Goal: Communication & Community: Participate in discussion

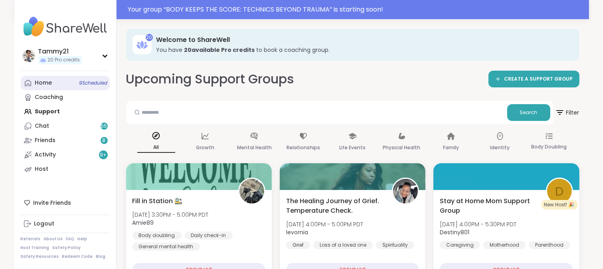
click at [48, 82] on div "Home 9 Scheduled" at bounding box center [43, 83] width 17 height 8
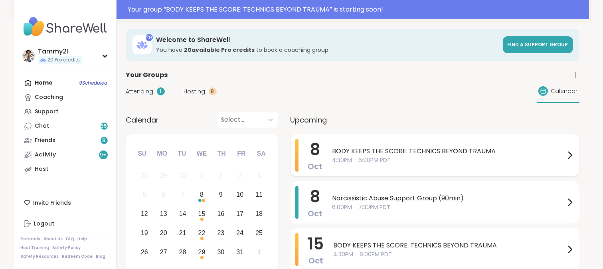
click at [449, 159] on span "4:30PM - 6:00PM PDT" at bounding box center [448, 160] width 232 height 8
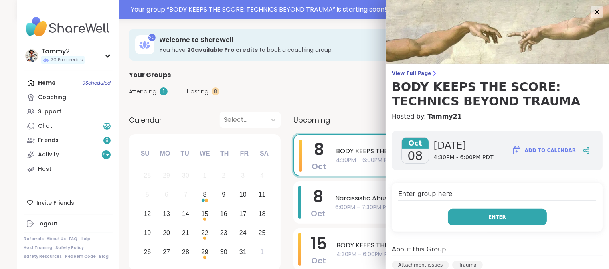
click at [489, 211] on button "Enter" at bounding box center [496, 217] width 99 height 17
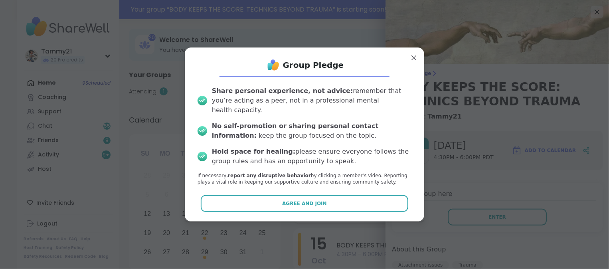
click at [363, 195] on button "Agree and Join" at bounding box center [305, 203] width 208 height 17
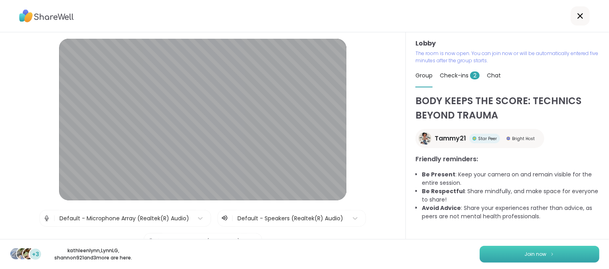
click at [502, 248] on button "Join now" at bounding box center [539, 254] width 120 height 17
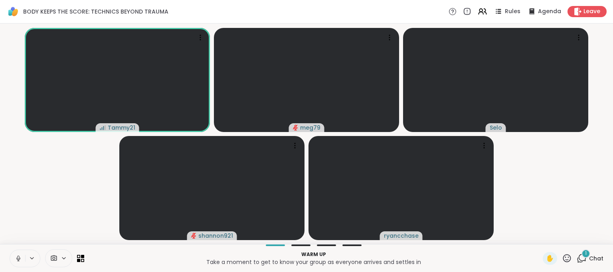
click at [577, 259] on icon at bounding box center [581, 258] width 10 height 10
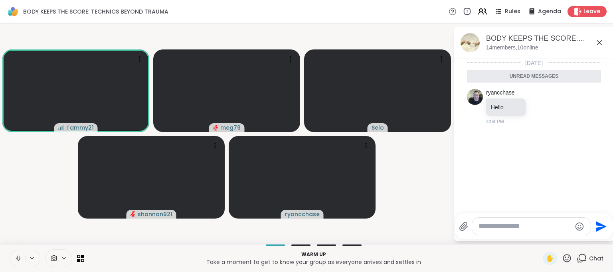
click at [522, 229] on textarea "Type your message" at bounding box center [524, 226] width 93 height 8
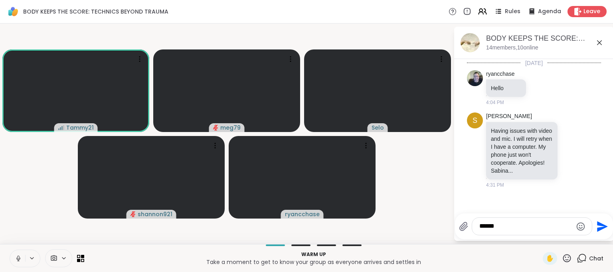
type textarea "*******"
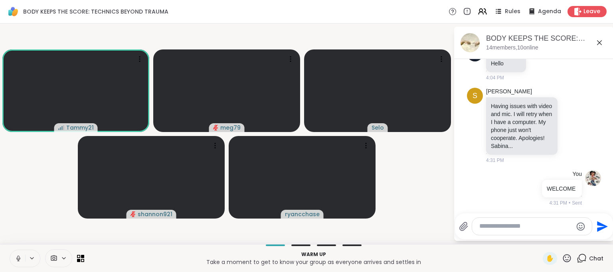
click at [599, 41] on icon at bounding box center [599, 43] width 10 height 10
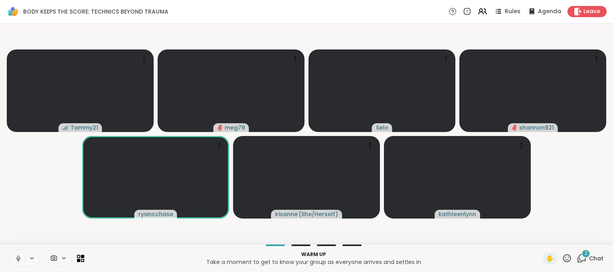
click at [561, 260] on icon at bounding box center [566, 258] width 10 height 10
click at [592, 238] on span "🎉" at bounding box center [596, 237] width 8 height 10
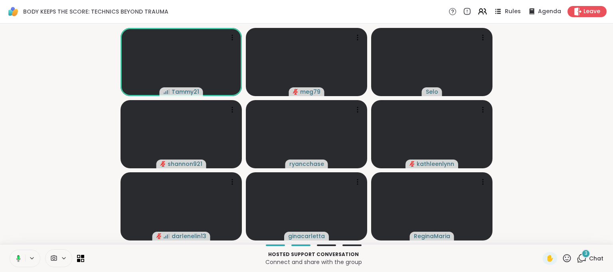
click at [504, 10] on span "Rules" at bounding box center [512, 12] width 16 height 8
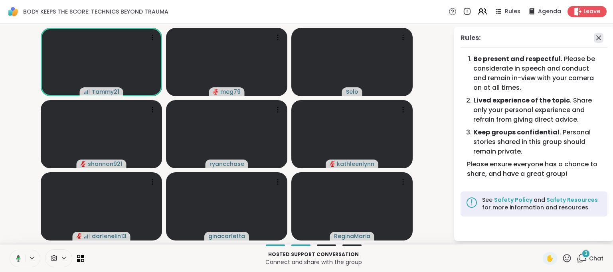
click at [597, 36] on icon at bounding box center [598, 38] width 10 height 10
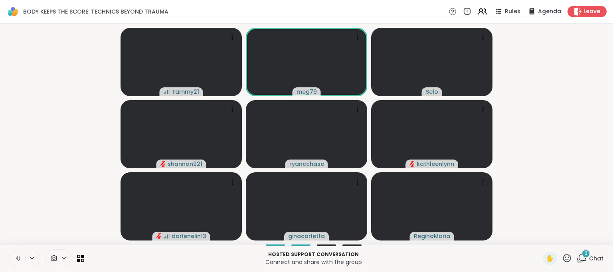
click at [18, 260] on icon at bounding box center [18, 258] width 7 height 7
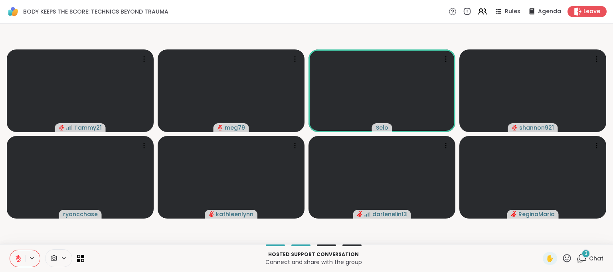
click at [561, 259] on icon at bounding box center [566, 258] width 10 height 10
click at [592, 237] on span "🎉" at bounding box center [596, 237] width 8 height 10
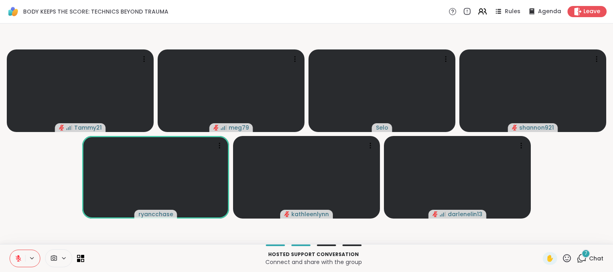
click at [19, 261] on icon at bounding box center [19, 259] width 6 height 6
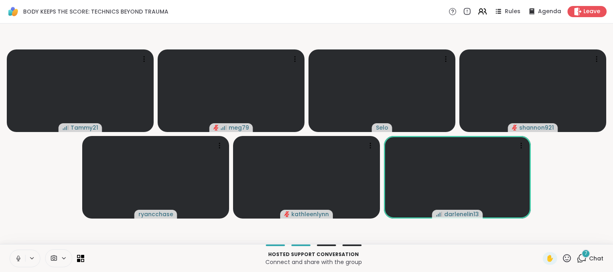
click at [17, 259] on icon at bounding box center [18, 258] width 4 height 2
click at [563, 256] on icon at bounding box center [566, 258] width 10 height 10
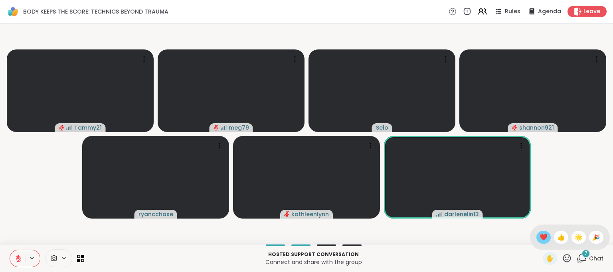
click at [539, 238] on span "❤️" at bounding box center [543, 237] width 8 height 10
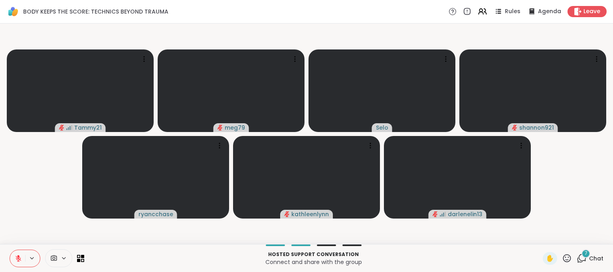
click at [17, 260] on icon at bounding box center [18, 258] width 7 height 7
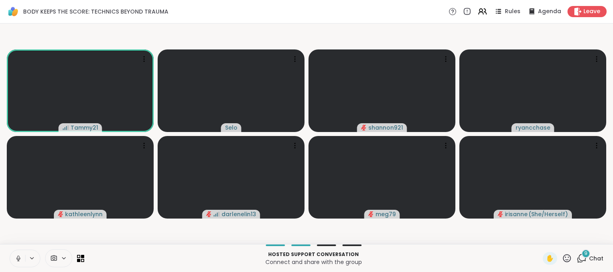
click at [16, 258] on icon at bounding box center [18, 258] width 7 height 7
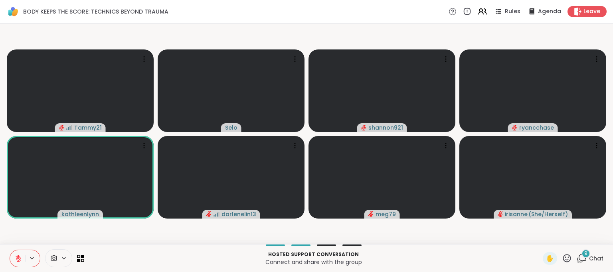
click at [17, 256] on icon at bounding box center [18, 258] width 7 height 7
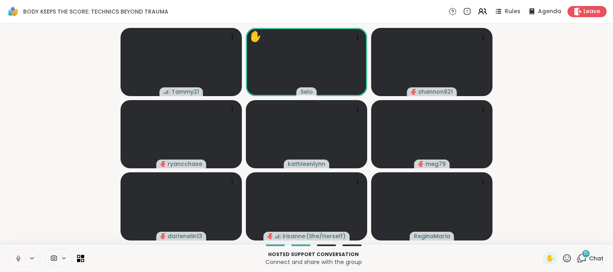
click at [561, 256] on icon at bounding box center [566, 258] width 10 height 10
click at [539, 238] on span "❤️" at bounding box center [543, 237] width 8 height 10
click at [561, 258] on icon at bounding box center [566, 258] width 10 height 10
click at [539, 238] on span "❤️" at bounding box center [543, 237] width 8 height 10
click at [561, 259] on icon at bounding box center [566, 258] width 10 height 10
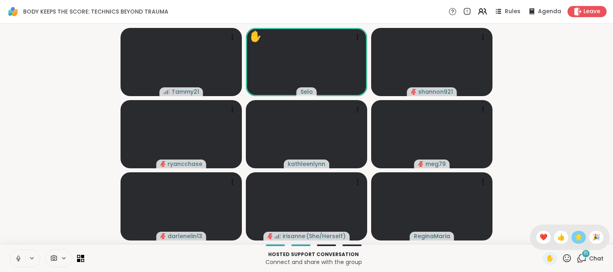
click at [574, 238] on span "🌟" at bounding box center [578, 237] width 8 height 10
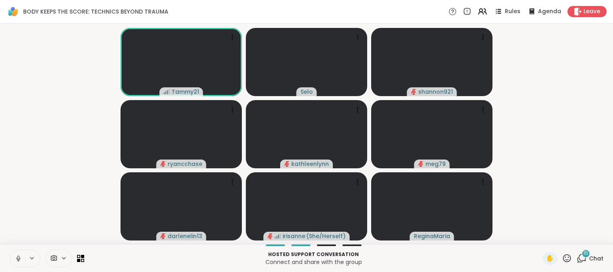
click at [16, 259] on icon at bounding box center [18, 258] width 7 height 7
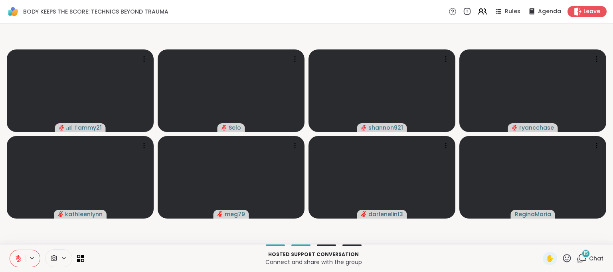
click at [16, 256] on icon at bounding box center [19, 259] width 6 height 6
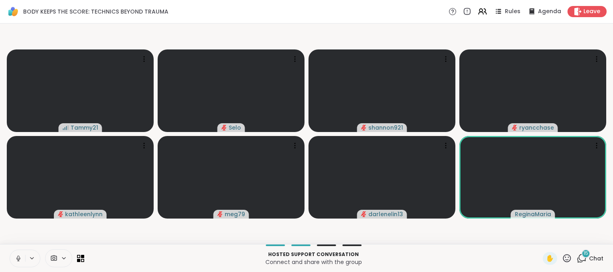
click at [19, 260] on icon at bounding box center [18, 260] width 2 height 0
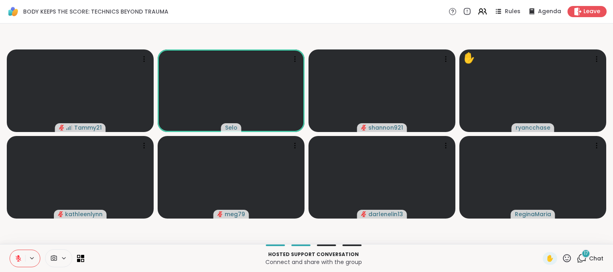
click at [16, 259] on icon at bounding box center [19, 259] width 6 height 6
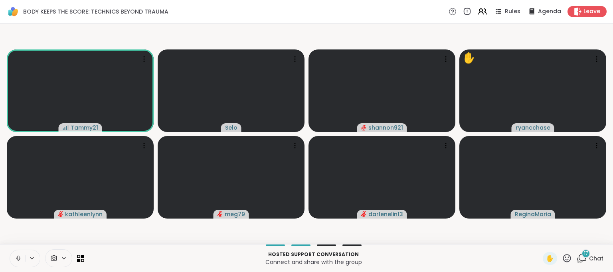
click at [17, 258] on icon at bounding box center [18, 258] width 7 height 7
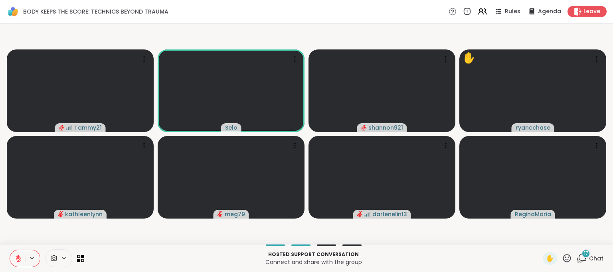
click at [562, 260] on icon at bounding box center [566, 258] width 10 height 10
click at [539, 240] on span "❤️" at bounding box center [543, 237] width 8 height 10
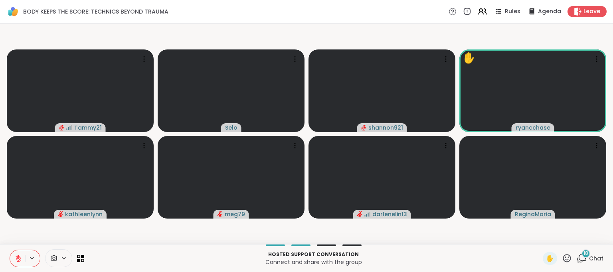
click at [16, 257] on icon at bounding box center [18, 258] width 7 height 7
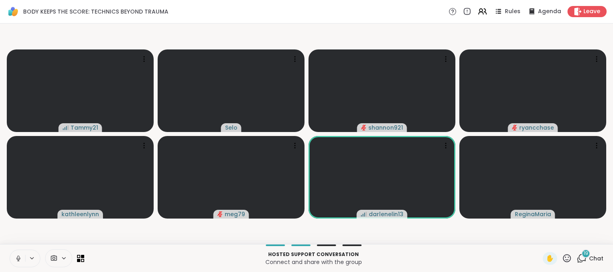
click at [18, 259] on icon at bounding box center [18, 258] width 7 height 7
click at [562, 260] on icon at bounding box center [566, 258] width 10 height 10
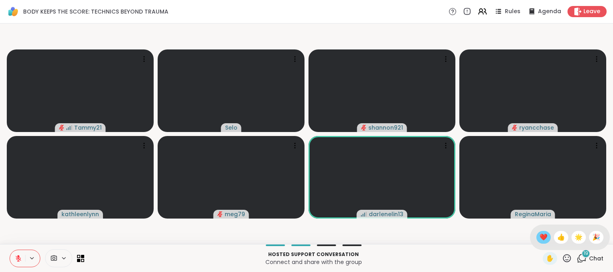
click at [539, 238] on span "❤️" at bounding box center [543, 237] width 8 height 10
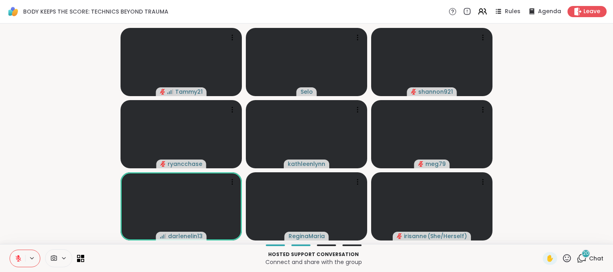
click at [561, 260] on icon at bounding box center [566, 258] width 10 height 10
click at [592, 236] on span "🎉" at bounding box center [596, 237] width 8 height 10
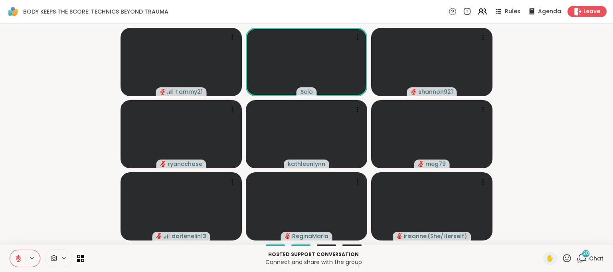
click at [561, 258] on icon at bounding box center [566, 258] width 10 height 10
click at [574, 236] on span "🌟" at bounding box center [578, 237] width 8 height 10
click at [563, 260] on icon at bounding box center [567, 258] width 8 height 8
click at [539, 236] on span "❤️" at bounding box center [543, 237] width 8 height 10
click at [11, 258] on button at bounding box center [17, 258] width 15 height 17
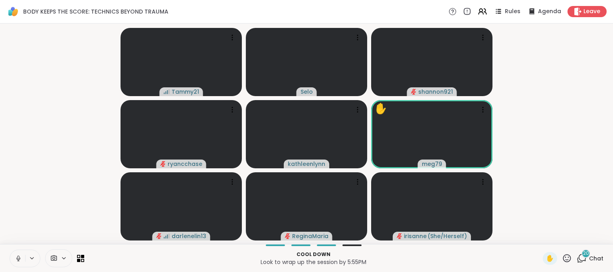
click at [20, 260] on icon at bounding box center [18, 258] width 7 height 7
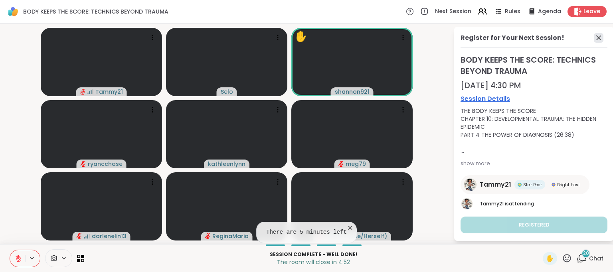
click at [599, 39] on icon at bounding box center [598, 37] width 5 height 5
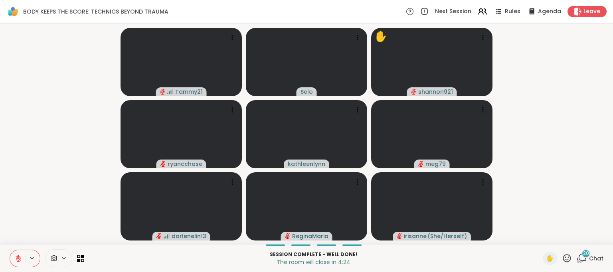
click at [15, 258] on icon at bounding box center [18, 258] width 7 height 7
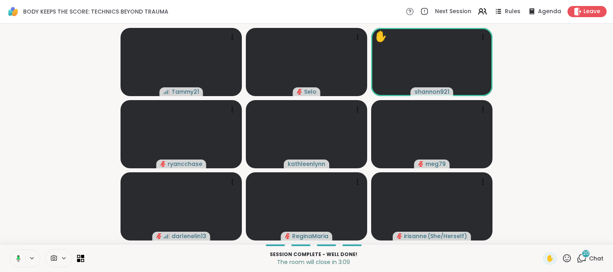
click at [16, 258] on icon at bounding box center [18, 258] width 4 height 7
click at [563, 257] on icon at bounding box center [567, 258] width 8 height 8
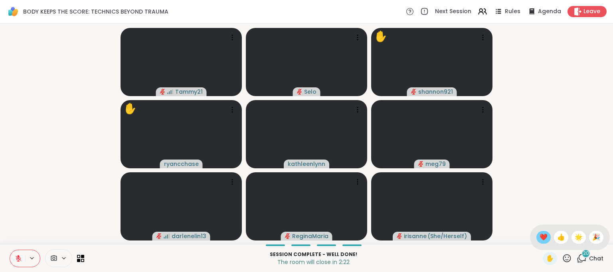
click at [539, 239] on span "❤️" at bounding box center [543, 237] width 8 height 10
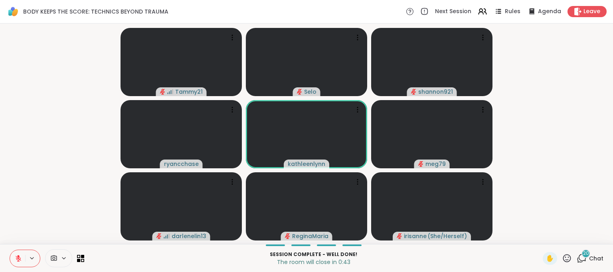
click at [18, 260] on icon at bounding box center [19, 259] width 6 height 6
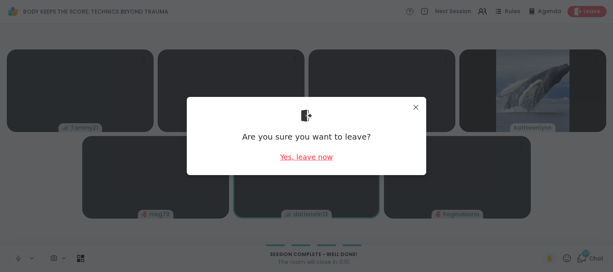
click at [303, 156] on div "Yes, leave now" at bounding box center [306, 157] width 53 height 10
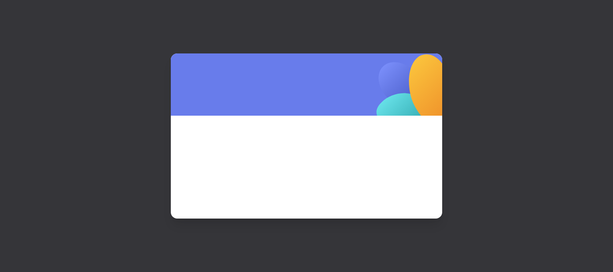
click at [317, 156] on span at bounding box center [306, 156] width 233 height 43
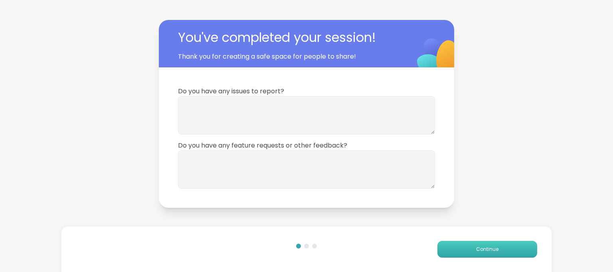
click at [483, 251] on span "Continue" at bounding box center [487, 249] width 22 height 7
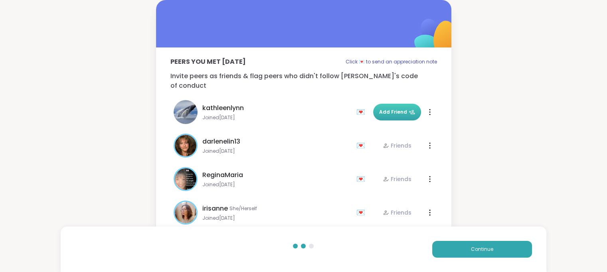
click at [396, 108] on span "Add Friend" at bounding box center [397, 111] width 36 height 7
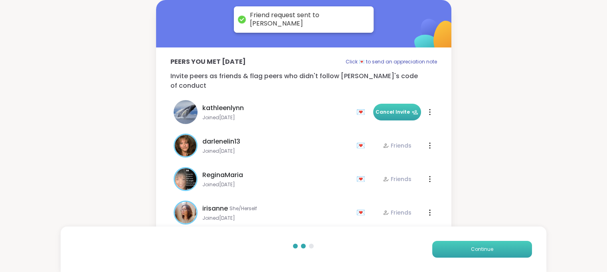
click at [476, 247] on span "Continue" at bounding box center [482, 249] width 22 height 7
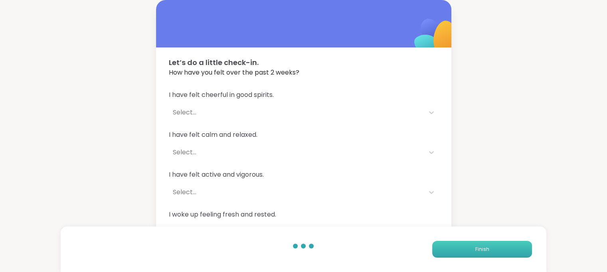
click at [474, 248] on button "Finish" at bounding box center [482, 249] width 100 height 17
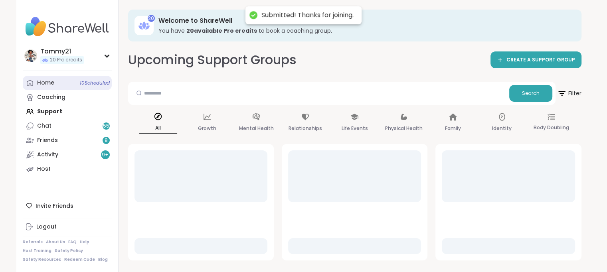
click at [49, 82] on div "Home 10 Scheduled" at bounding box center [45, 83] width 17 height 8
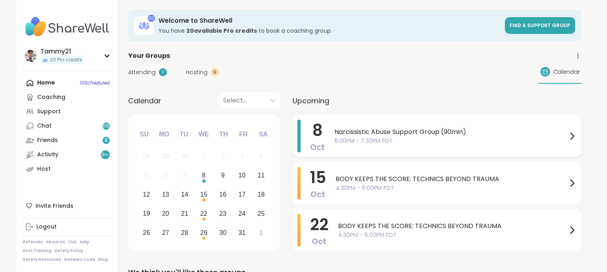
click at [449, 132] on span "Narcissistic Abuse Support Group (90min)" at bounding box center [450, 132] width 232 height 10
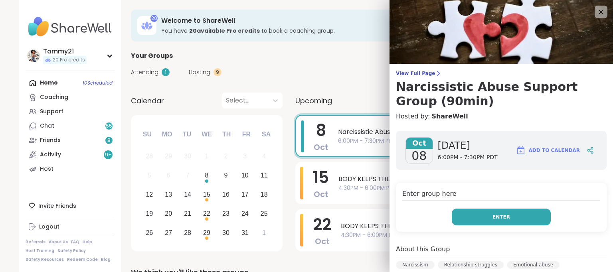
click at [510, 217] on button "Enter" at bounding box center [500, 217] width 99 height 17
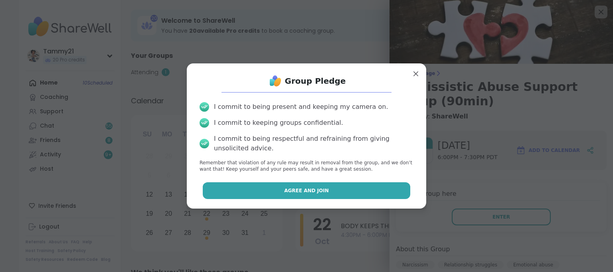
click at [353, 188] on button "Agree and Join" at bounding box center [307, 190] width 208 height 17
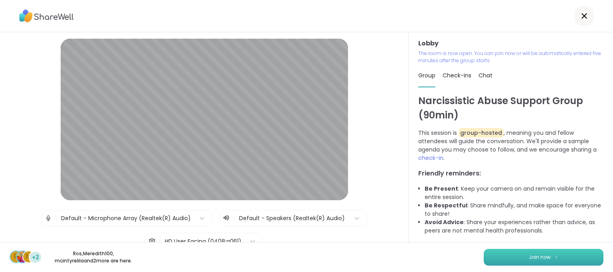
click at [546, 256] on button "Join now" at bounding box center [543, 257] width 120 height 17
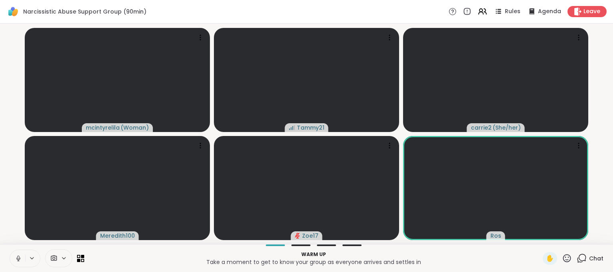
click at [20, 257] on icon at bounding box center [18, 258] width 4 height 2
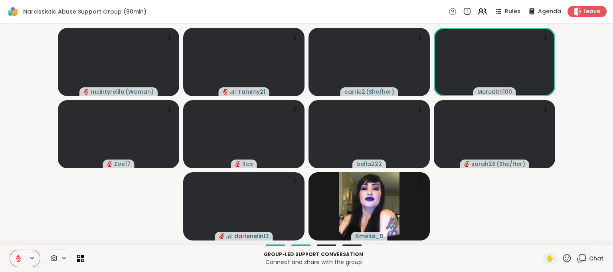
click at [16, 260] on icon at bounding box center [18, 258] width 7 height 7
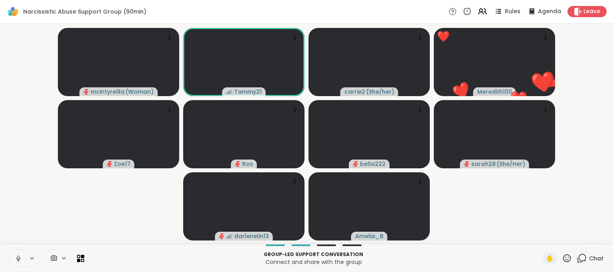
click at [18, 260] on icon at bounding box center [18, 258] width 4 height 2
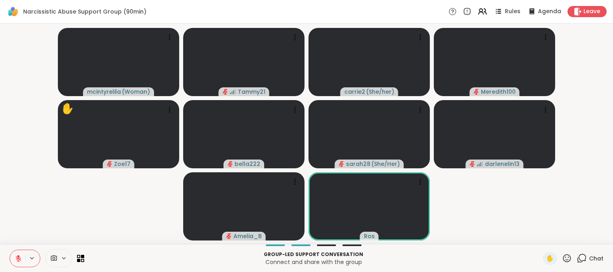
click at [561, 257] on icon at bounding box center [566, 258] width 10 height 10
click at [592, 236] on span "🎉" at bounding box center [596, 237] width 8 height 10
